Goal: Task Accomplishment & Management: Complete application form

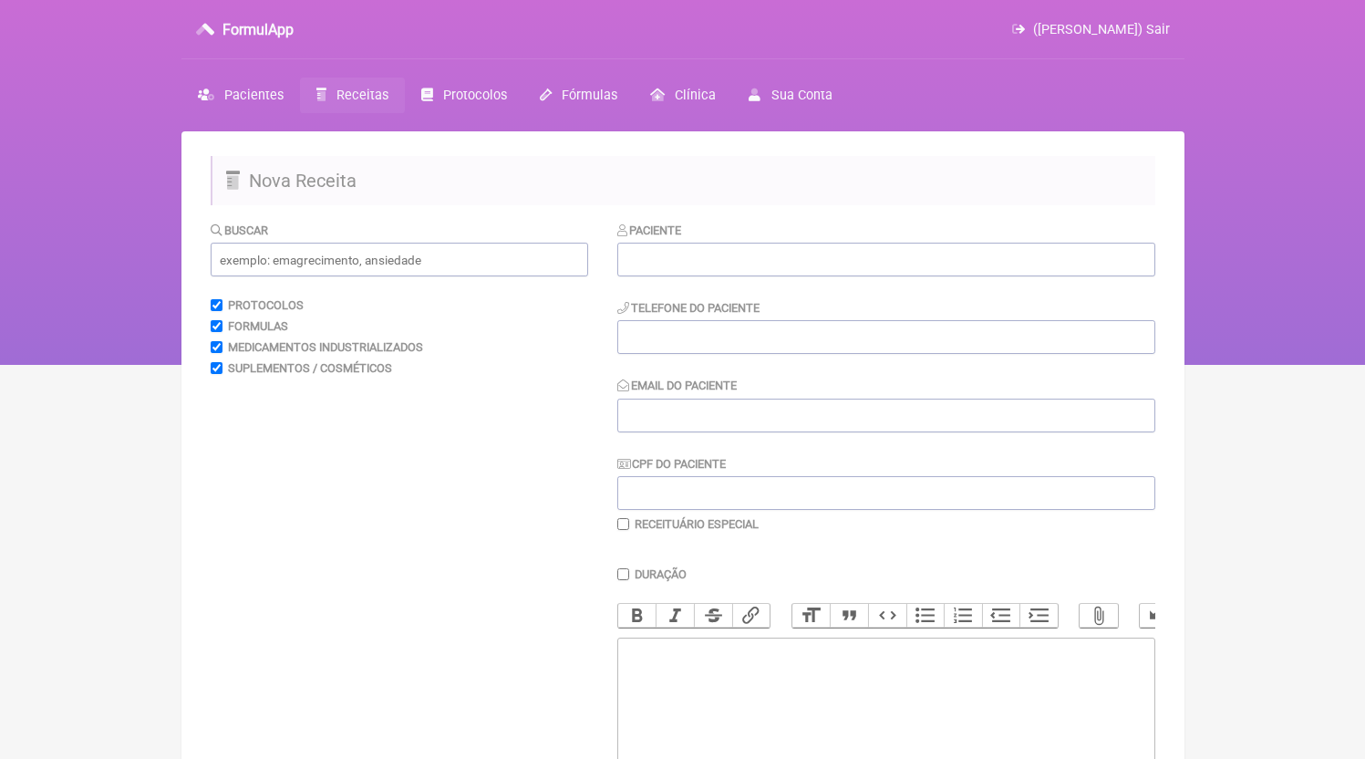
click at [812, 289] on div "Paciente Telefone do Paciente Email do Paciente CPF do Paciente Receituário Esp…" at bounding box center [886, 376] width 538 height 311
click at [820, 259] on input "text" at bounding box center [886, 260] width 538 height 34
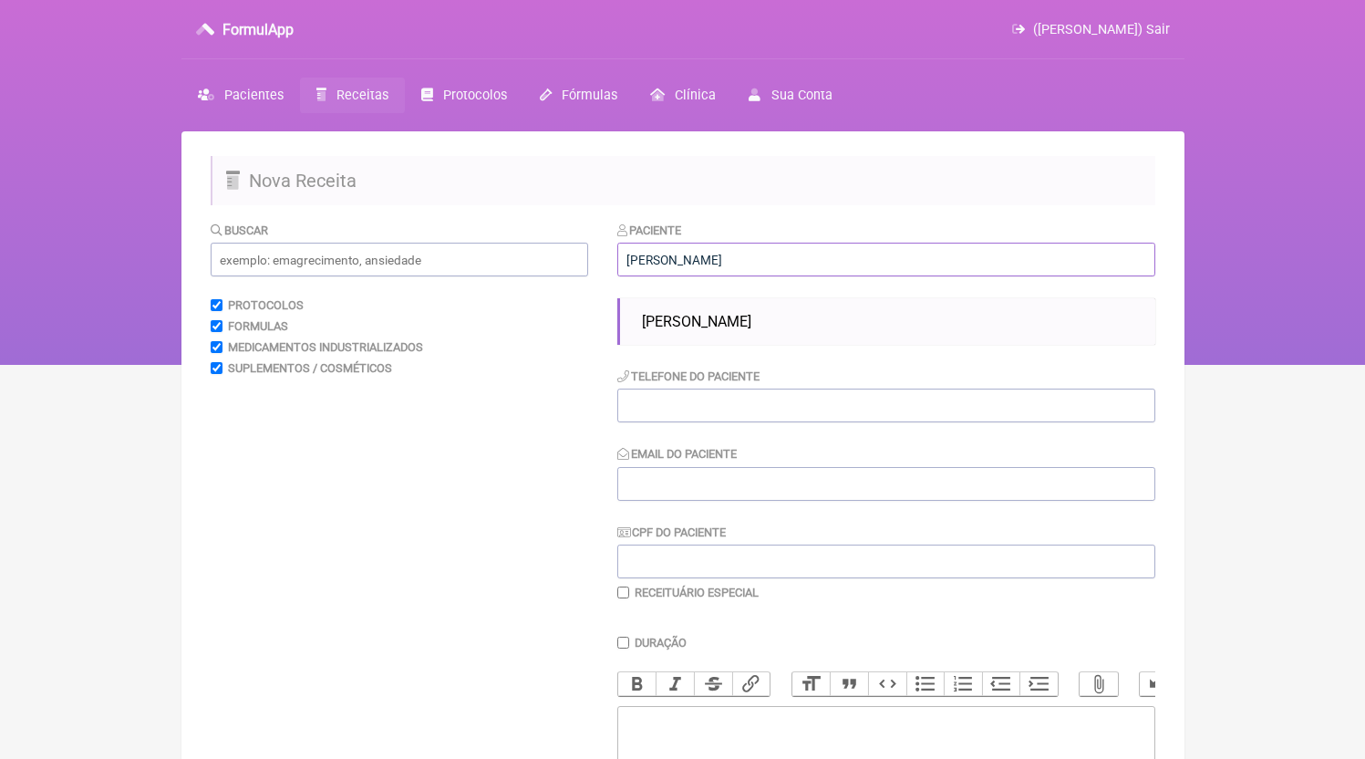
type input "[PERSON_NAME]"
click at [804, 299] on div "Paciente [PERSON_NAME] soa [PERSON_NAME] Telefone do Paciente Email do Paciente…" at bounding box center [886, 410] width 538 height 379
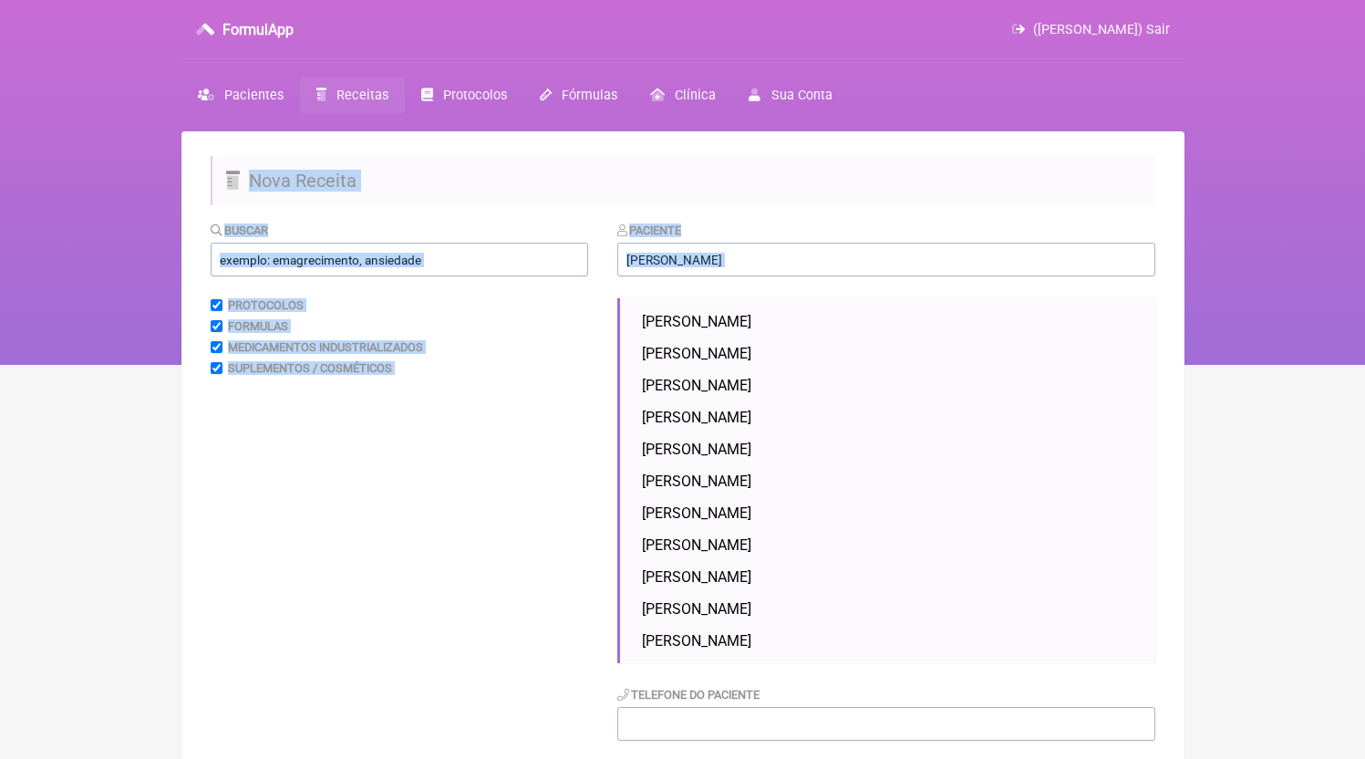
click at [805, 304] on ul "[PERSON_NAME] [PERSON_NAME] SMANIO [PERSON_NAME] [PERSON_NAME] [PERSON_NAME] [P…" at bounding box center [886, 480] width 538 height 365
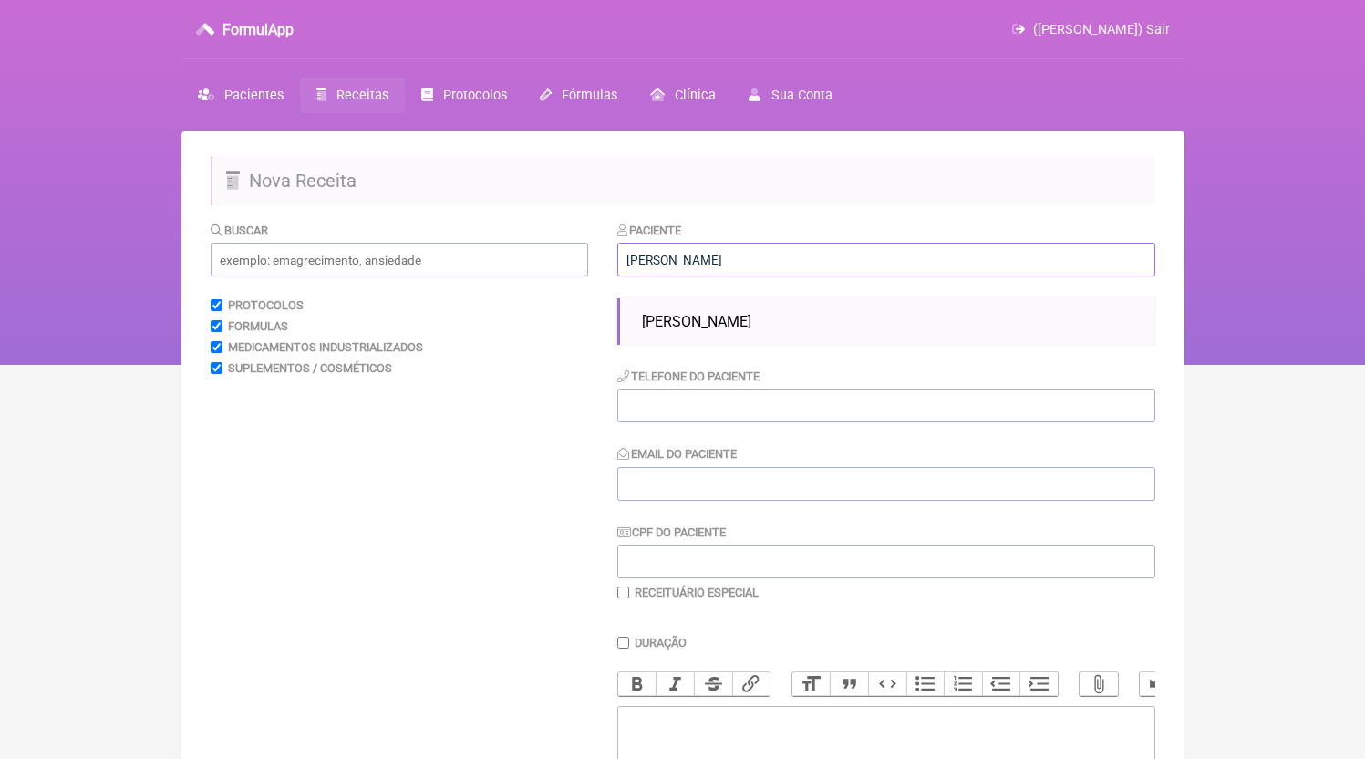
click at [804, 263] on input "[PERSON_NAME]" at bounding box center [886, 260] width 538 height 34
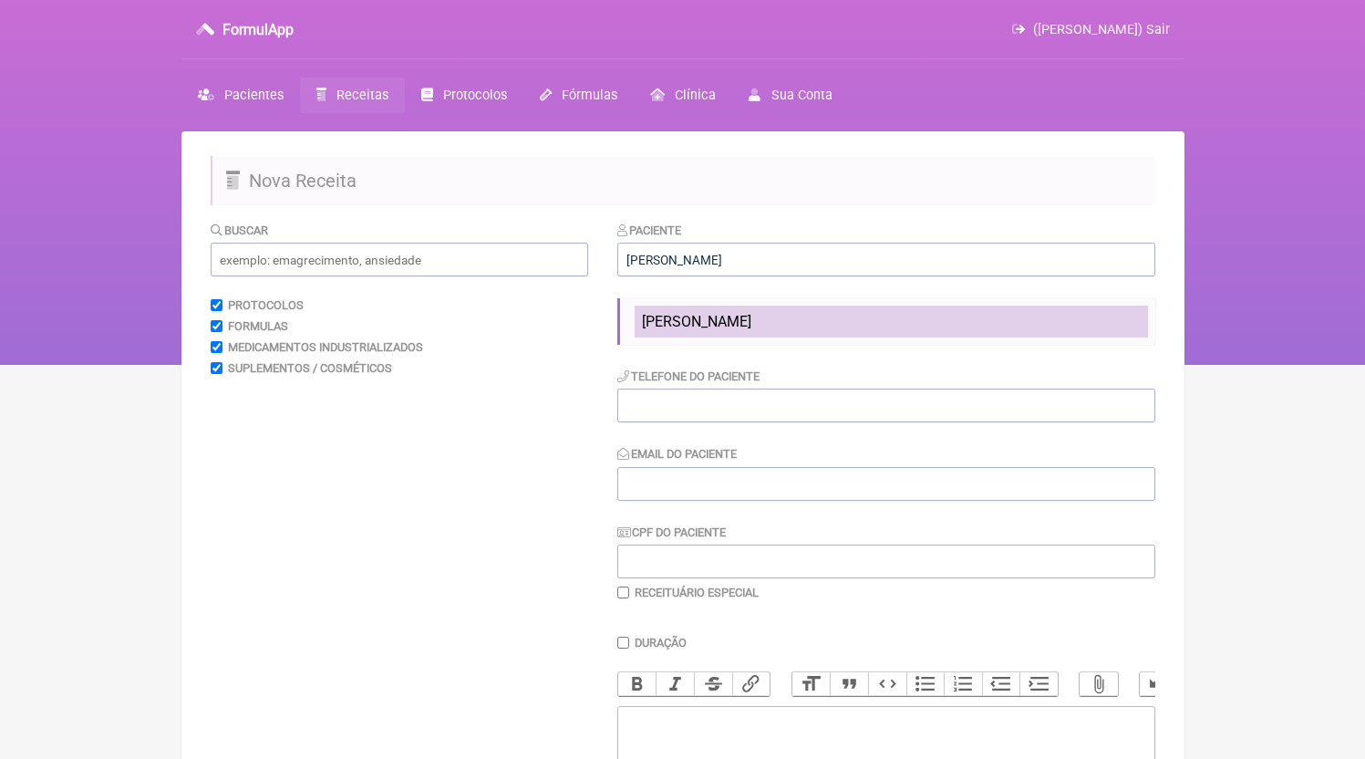
click at [751, 328] on span "[PERSON_NAME]" at bounding box center [696, 321] width 109 height 17
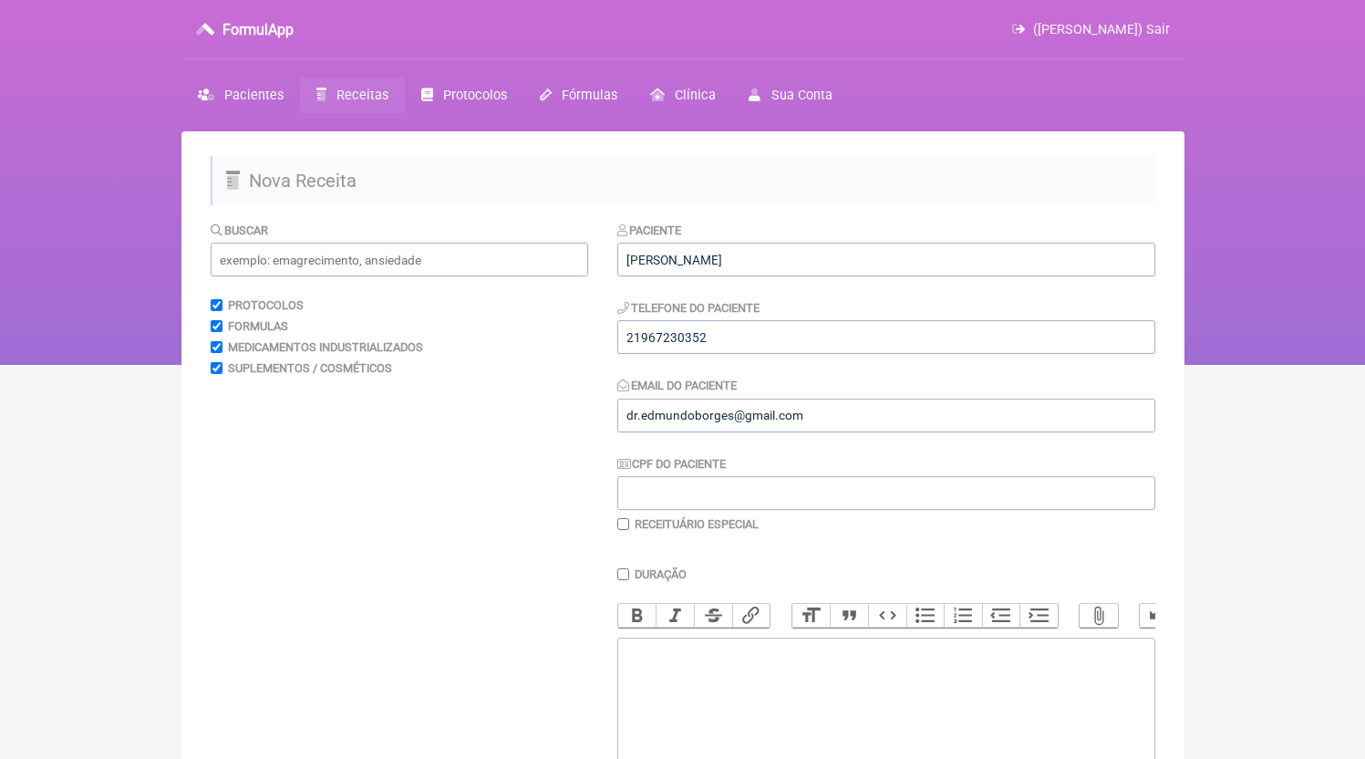
scroll to position [244, 0]
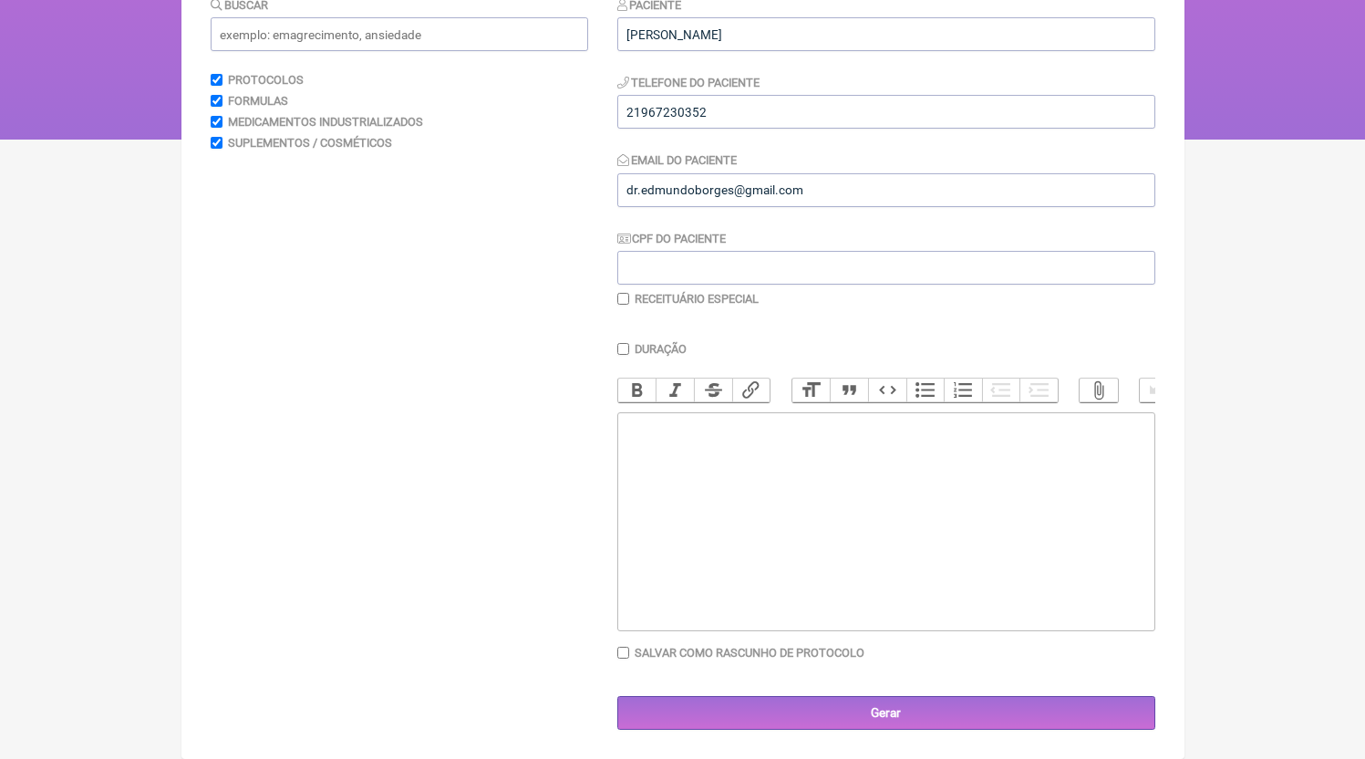
click at [783, 509] on trix-editor at bounding box center [886, 521] width 538 height 219
paste trix-editor "<div>4)MANIPULADO<br>Sibutramina 2,5mg<br>Posologia: tomar 01 dose as 10 e as 1…"
type trix-editor "<div>4)MANIPULADO<br>Sibutramina 2,5mg<br>Posologia: tomar 01 dose as 10 e as 1…"
drag, startPoint x: 769, startPoint y: 105, endPoint x: 419, endPoint y: 109, distance: 349.3
click at [617, 109] on input "tel" at bounding box center [886, 112] width 538 height 34
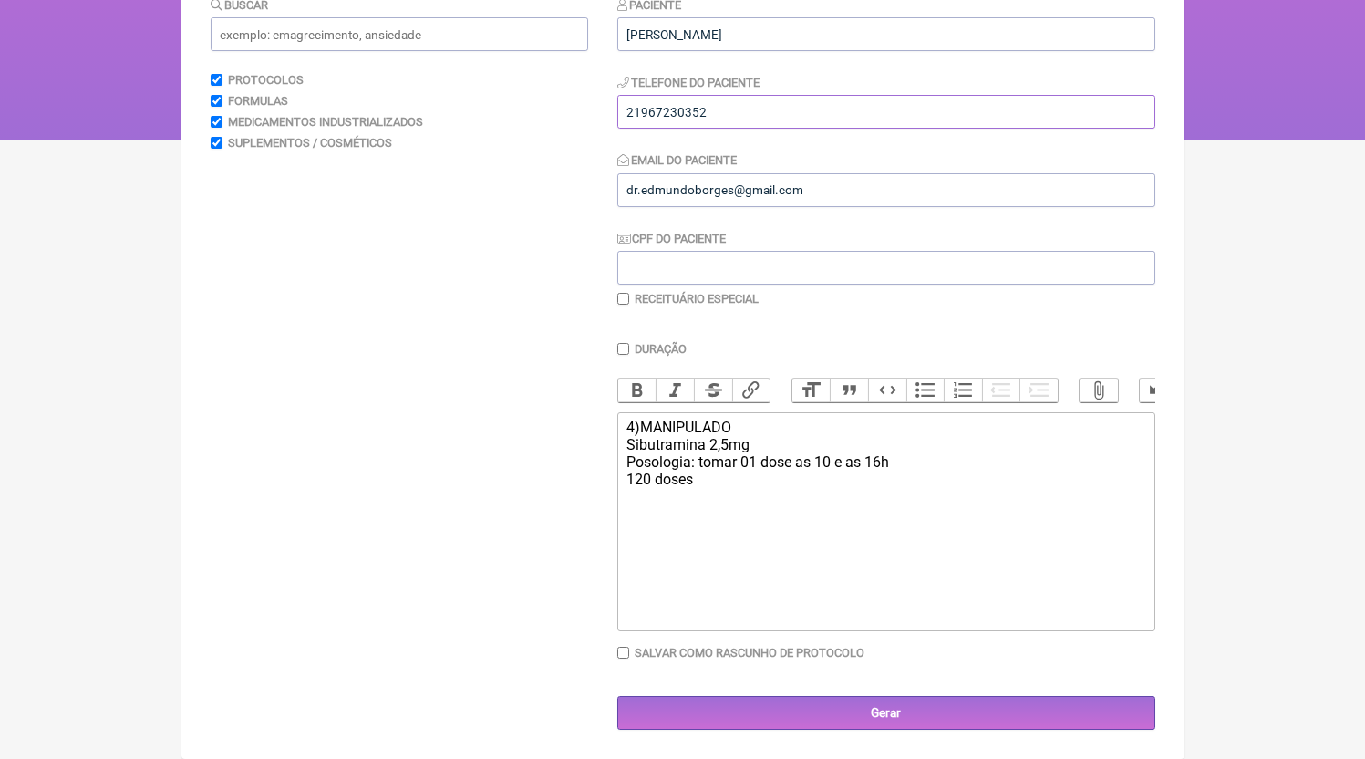
type input "21967230352"
click at [626, 428] on trix-editor "4)MANIPULADO Sibutramina 2,5mg Posologia: tomar 01 dose as 10 e as 16h 120 doses" at bounding box center [886, 521] width 538 height 219
paste trix-editor "21967230352"
click at [834, 564] on trix-editor "21967230352 4)MANIPULADO Sibutramina 2,5mg Posologia: tomar 01 dose as 10 e as …" at bounding box center [886, 521] width 538 height 219
click at [626, 443] on trix-editor "21967230352 4)MANIPULADO Sibutramina 2,5mg Posologia: tomar 01 dose as 10 e as …" at bounding box center [886, 521] width 538 height 219
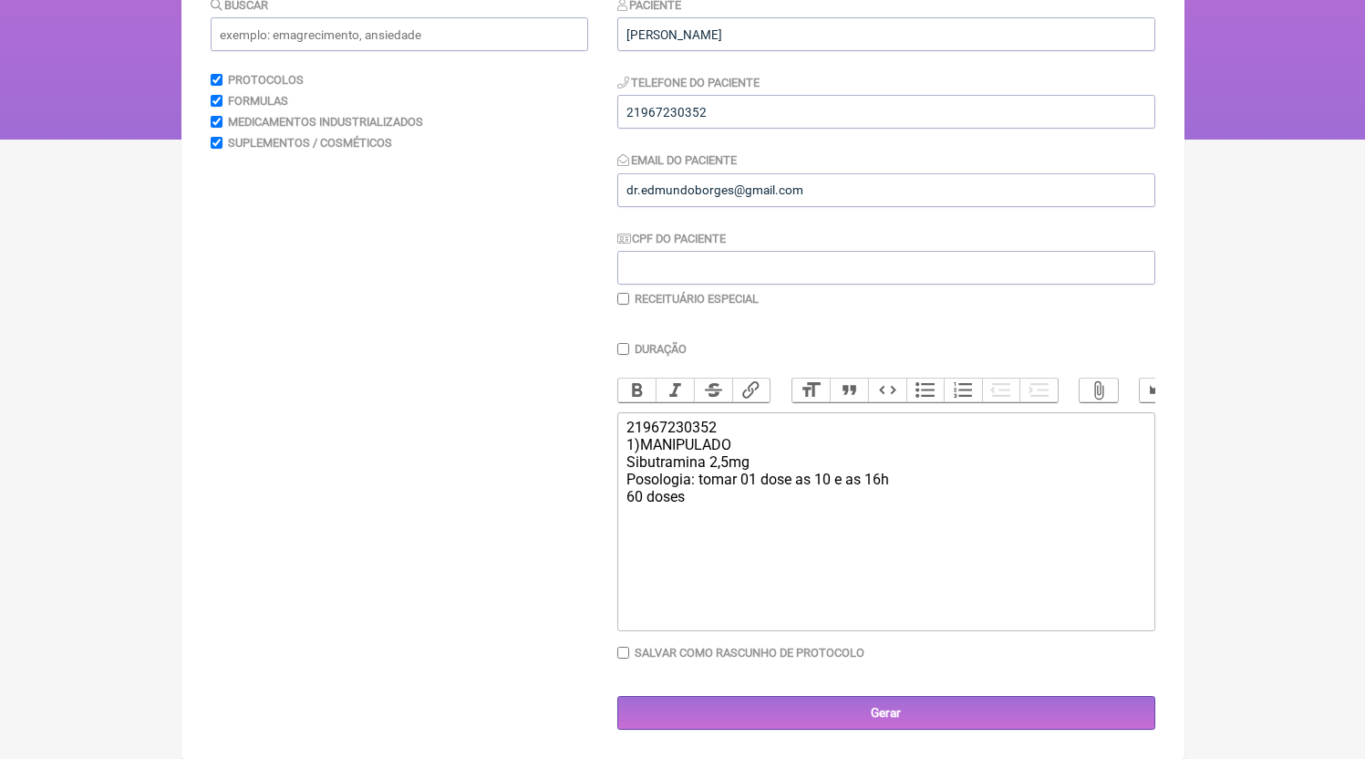
click at [800, 522] on trix-editor "21967230352 1)MANIPULADO Sibutramina 2,5mg Posologia: tomar 01 dose as 10 e as …" at bounding box center [886, 521] width 538 height 219
paste trix-editor "<div>21967230352<br>1)MANIPULADO<br>Sibutramina 2,5mg<br>Posologia: tomar 01 do…"
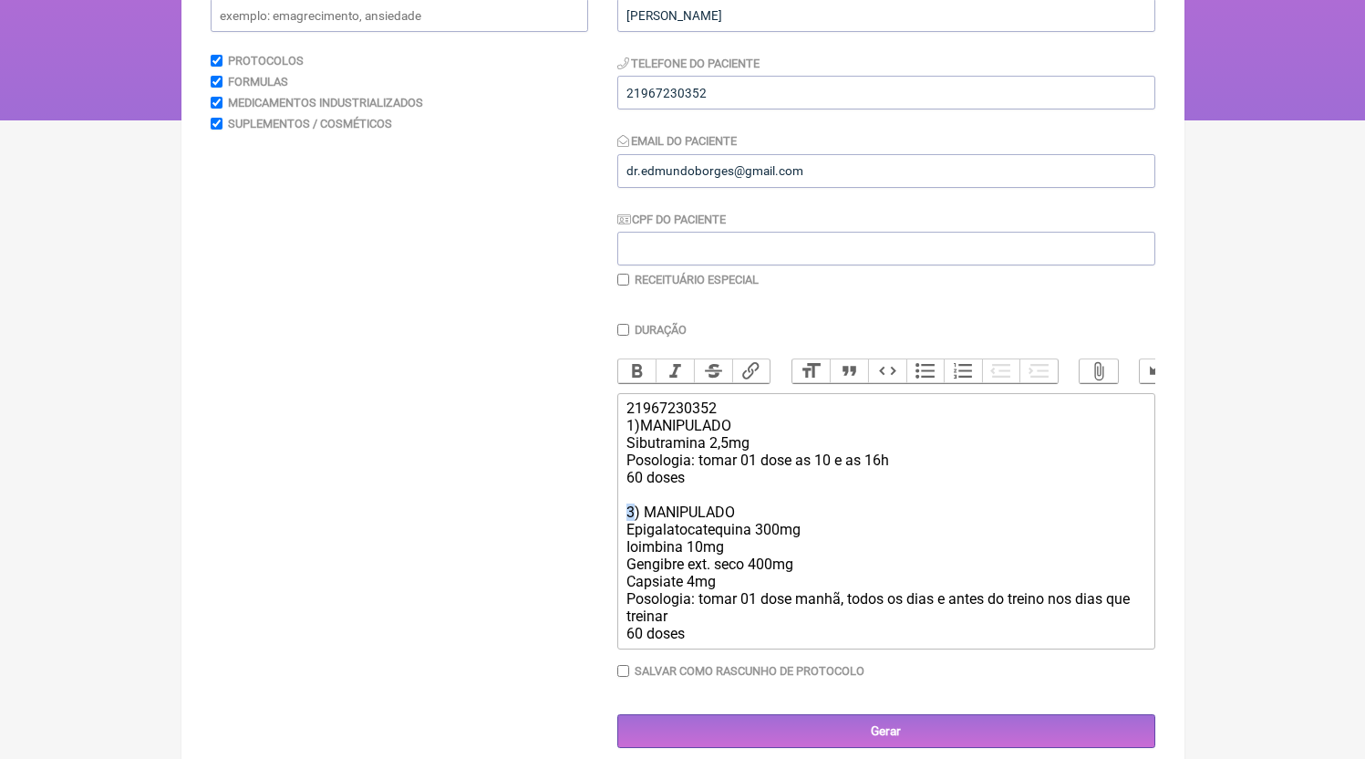
click at [623, 529] on trix-editor "21967230352 1)MANIPULADO Sibutramina 2,5mg Posologia: tomar 01 dose as 10 e as …" at bounding box center [886, 521] width 538 height 256
click at [632, 642] on div "21967230352 1)MANIPULADO Sibutramina 2,5mg Posologia: tomar 01 dose as 10 e as …" at bounding box center [885, 520] width 518 height 243
click at [623, 529] on trix-editor "21967230352 1)MANIPULADO Sibutramina 2,5mg Posologia: tomar 01 dose as 10 e as …" at bounding box center [886, 521] width 538 height 256
click at [752, 642] on div "21967230352 1)MANIPULADO Sibutramina 2,5mg Posologia: tomar 01 dose as 10 e as …" at bounding box center [885, 520] width 518 height 243
drag, startPoint x: 635, startPoint y: 538, endPoint x: 621, endPoint y: 536, distance: 13.8
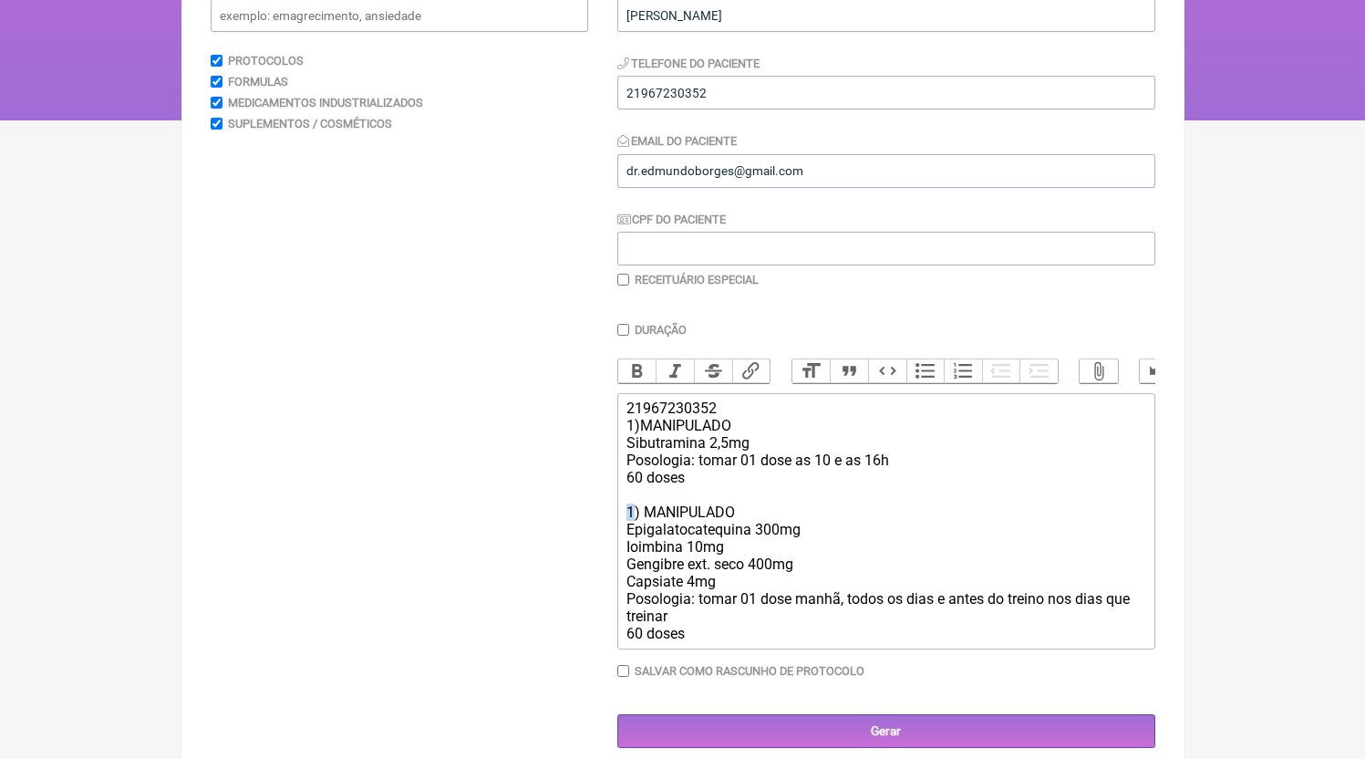
click at [621, 536] on trix-editor "21967230352 1)MANIPULADO Sibutramina 2,5mg Posologia: tomar 01 dose as 10 e as …" at bounding box center [886, 521] width 538 height 256
click at [740, 642] on div "21967230352 1)MANIPULADO Sibutramina 2,5mg Posologia: tomar 01 dose as 10 e as …" at bounding box center [885, 520] width 518 height 243
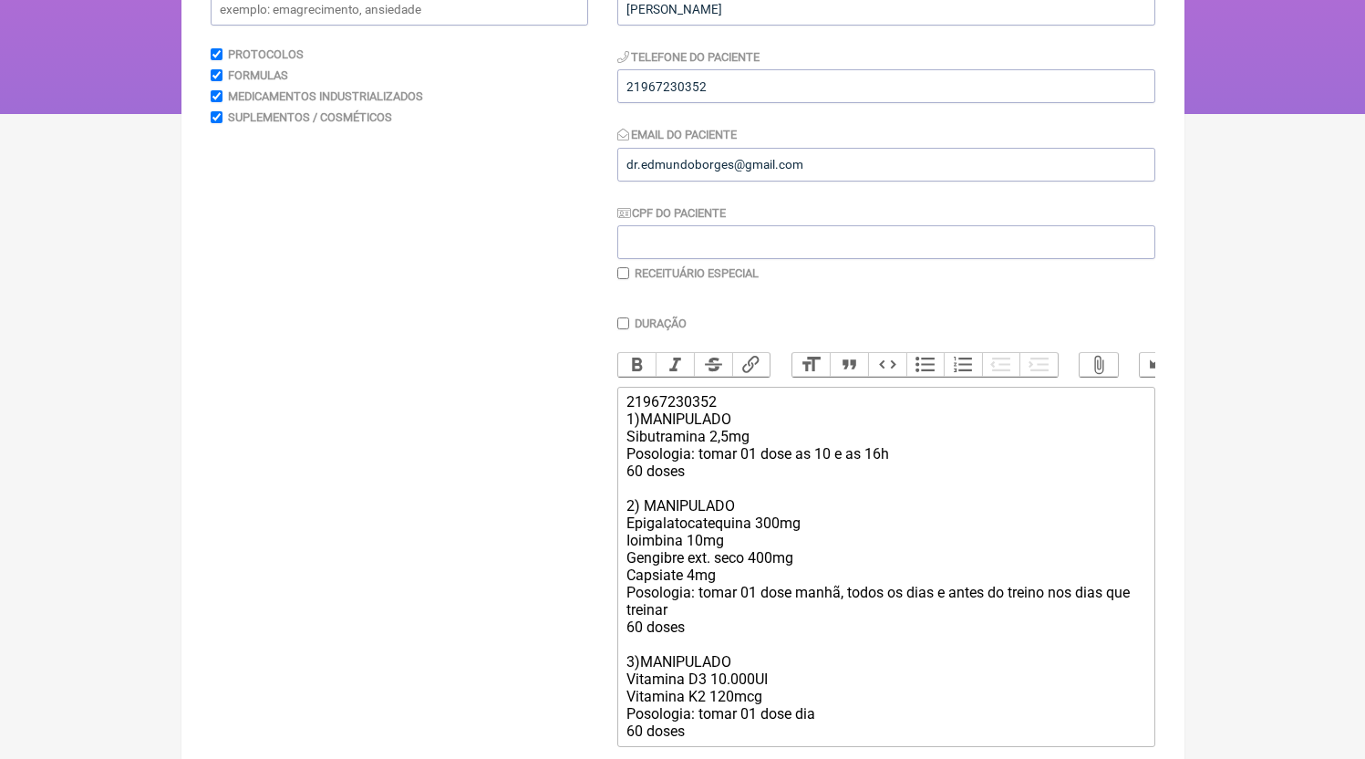
scroll to position [386, 0]
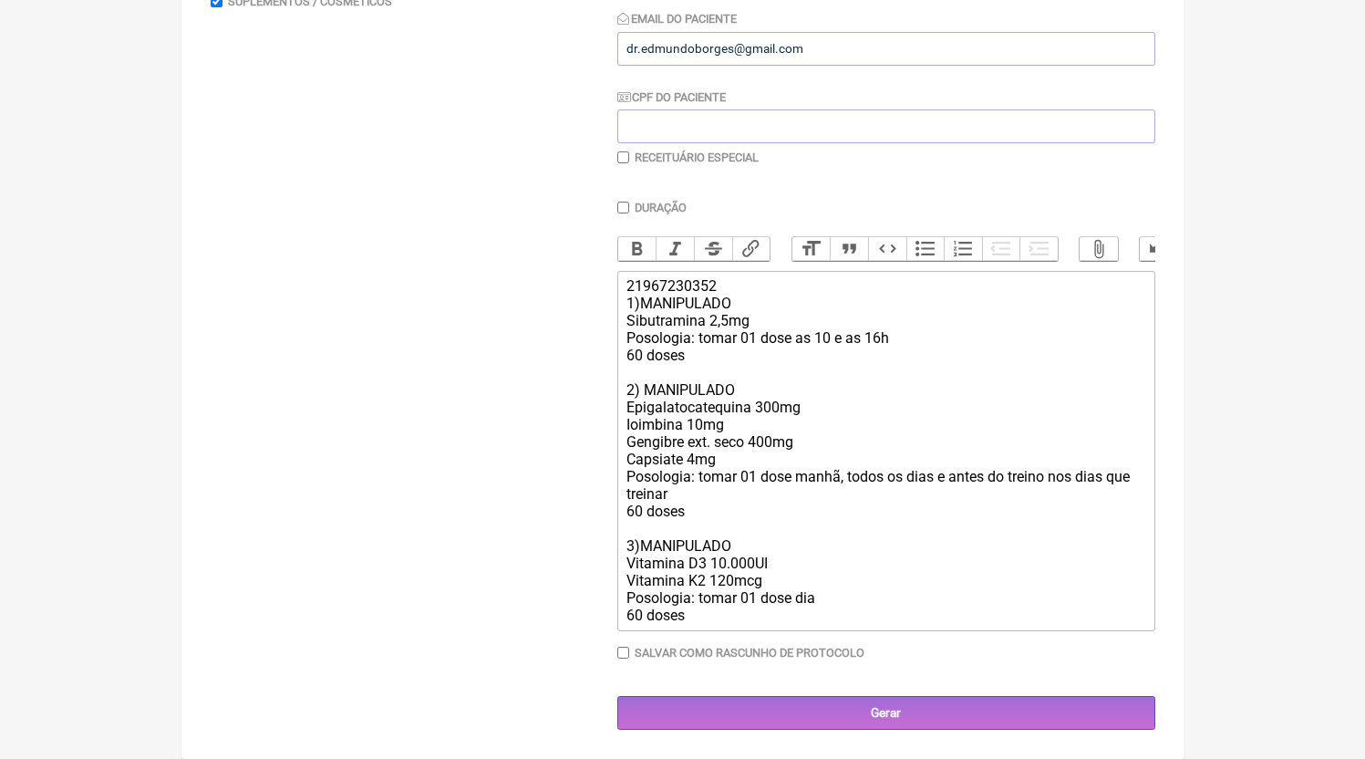
click at [815, 585] on div "21967230352 1)MANIPULADO Sibutramina 2,5mg Posologia: tomar 01 dose as 10 e as …" at bounding box center [885, 450] width 518 height 347
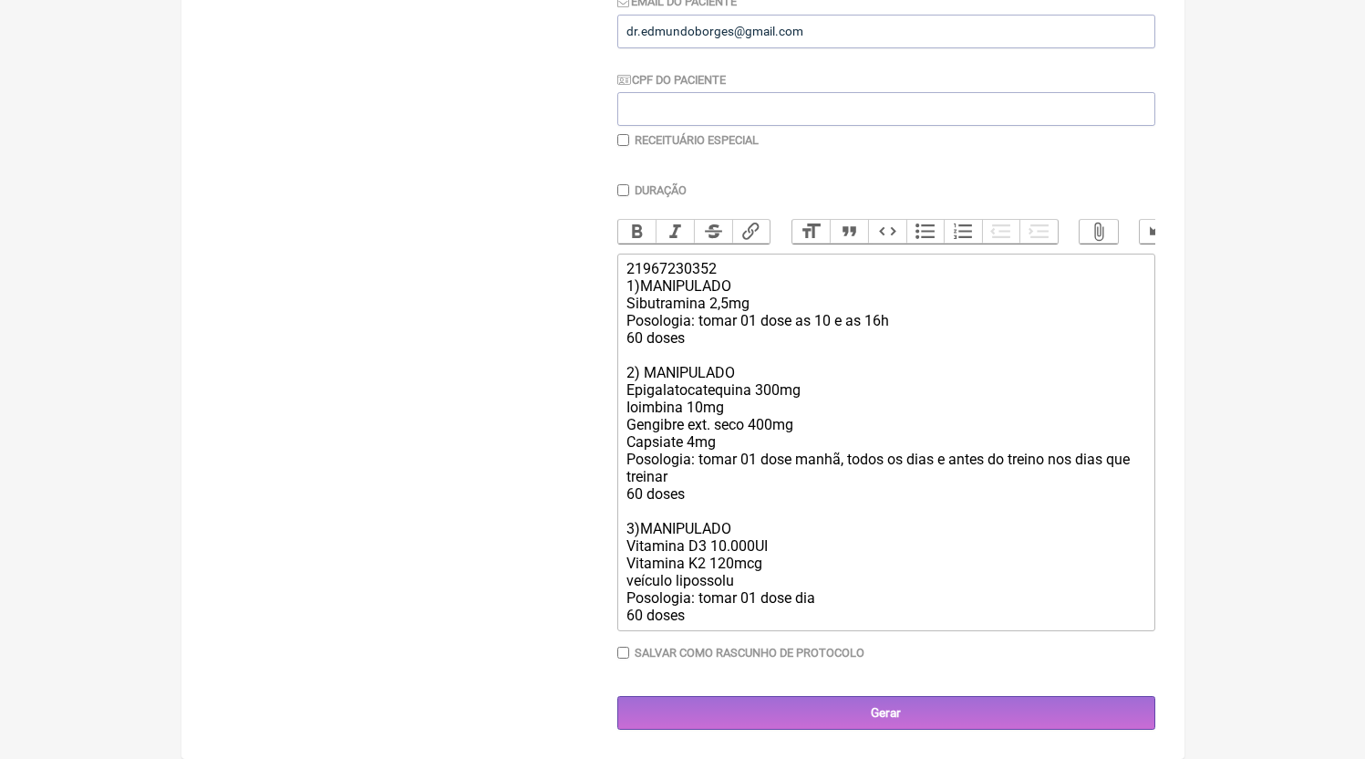
type trix-editor "<div>21967230352<br>1)MANIPULADO<br>Sibutramina 2,5mg<br>Posologia: tomar 01 do…"
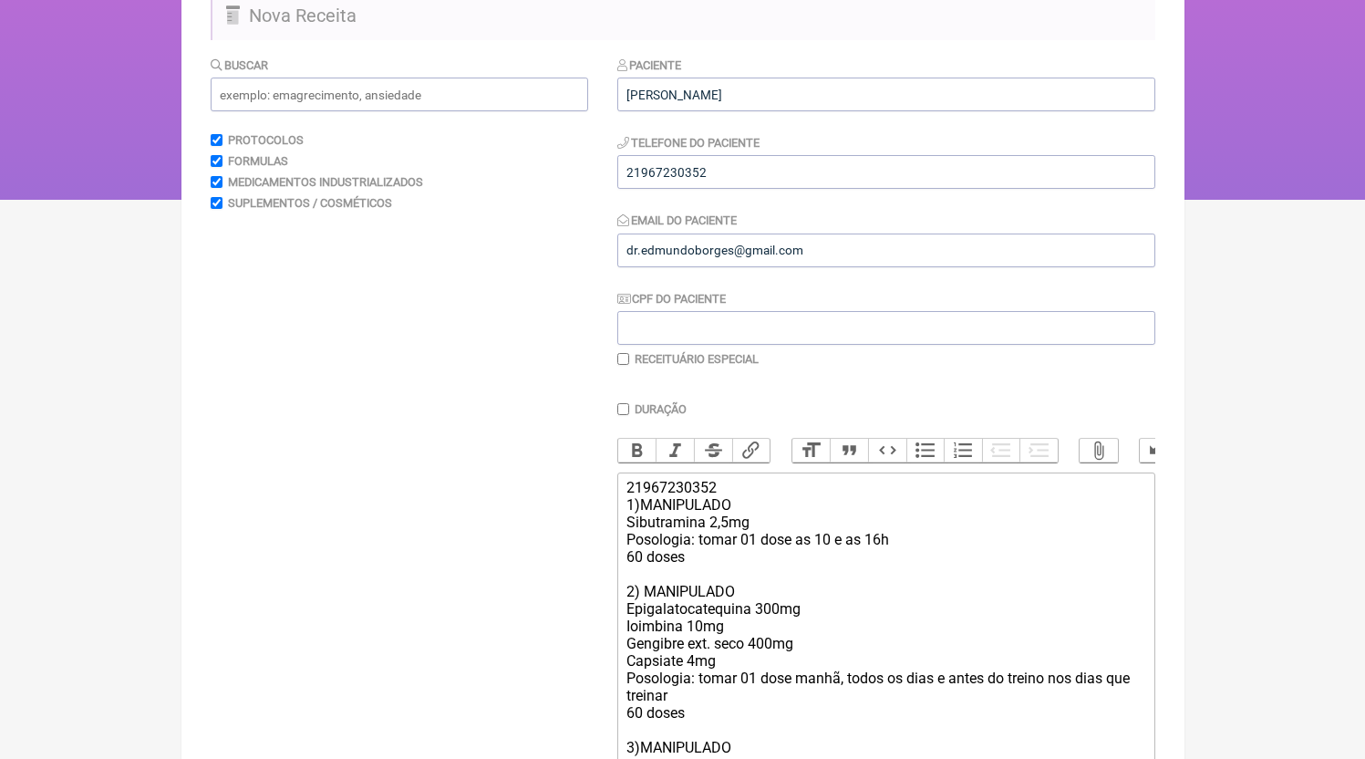
scroll to position [71, 0]
